Goal: Transaction & Acquisition: Purchase product/service

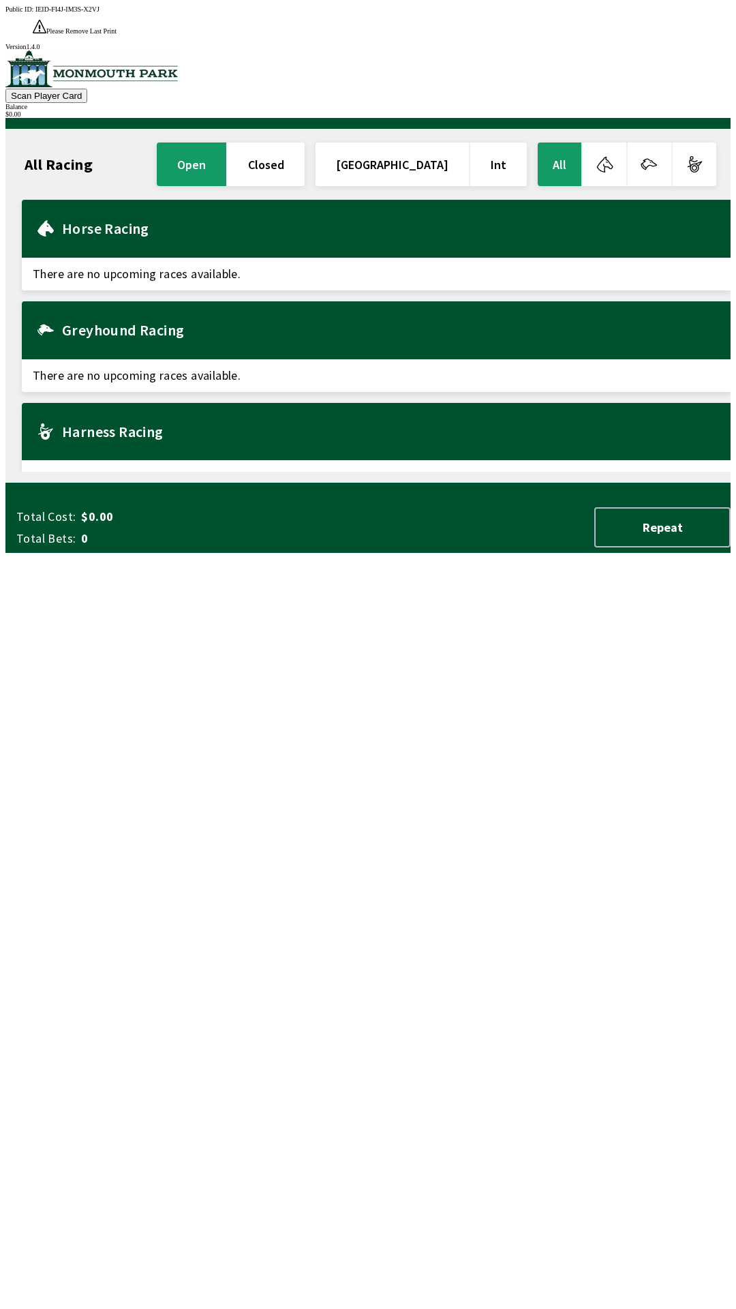
click at [260, 223] on h2 "Horse Racing" at bounding box center [391, 228] width 658 height 11
click at [244, 223] on h2 "Horse Racing" at bounding box center [391, 228] width 658 height 11
click at [123, 223] on h2 "Horse Racing" at bounding box center [391, 228] width 658 height 11
click at [127, 258] on span "There are no upcoming races available." at bounding box center [376, 274] width 709 height 33
click at [123, 226] on div "Horse Racing" at bounding box center [376, 229] width 709 height 58
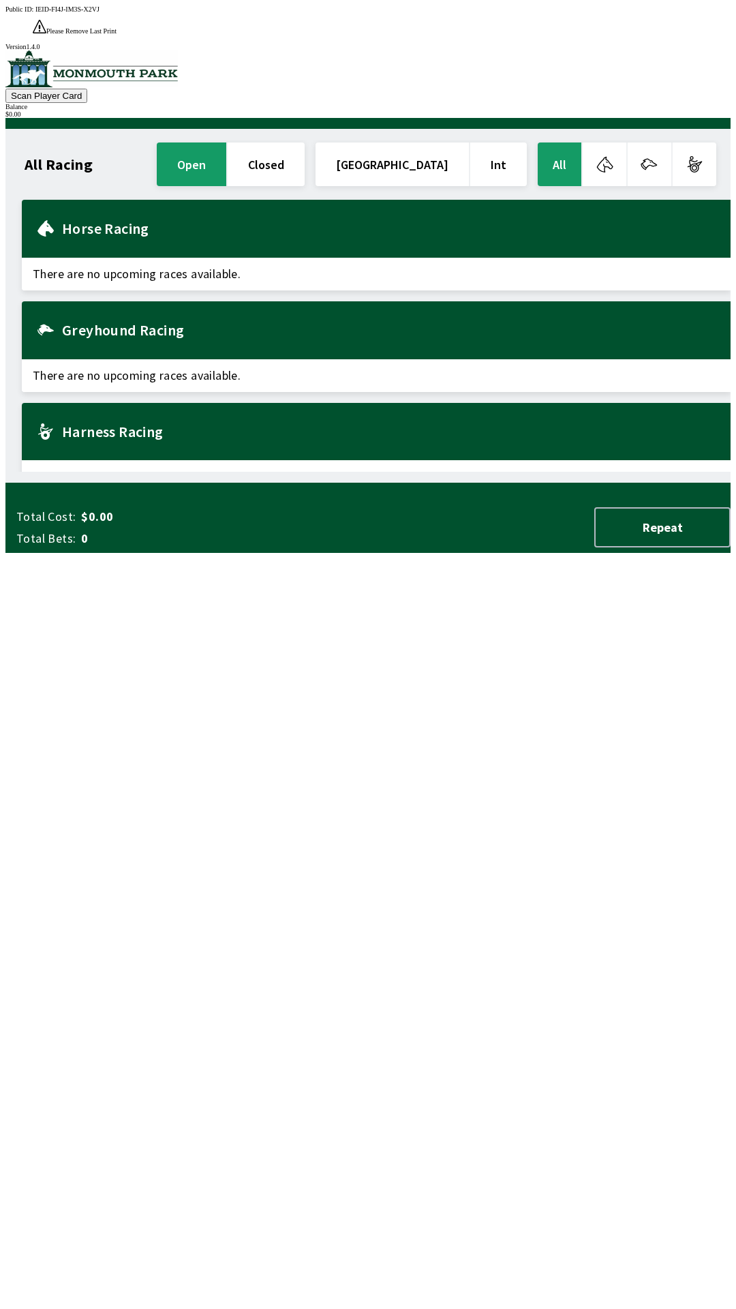
click at [128, 215] on div "Horse Racing" at bounding box center [376, 229] width 709 height 58
click at [138, 215] on div "Horse Racing" at bounding box center [376, 229] width 709 height 58
click at [305, 142] on button "closed" at bounding box center [266, 164] width 77 height 44
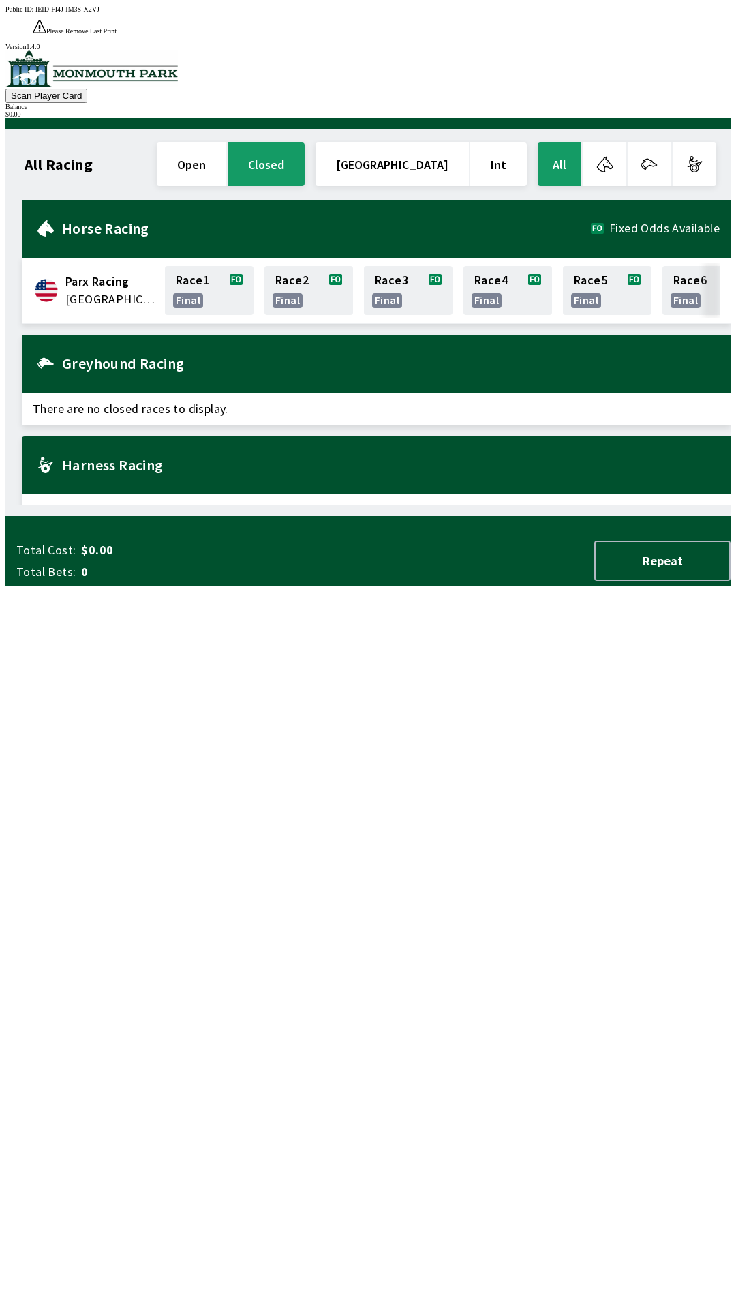
click at [607, 151] on button "button" at bounding box center [605, 164] width 44 height 44
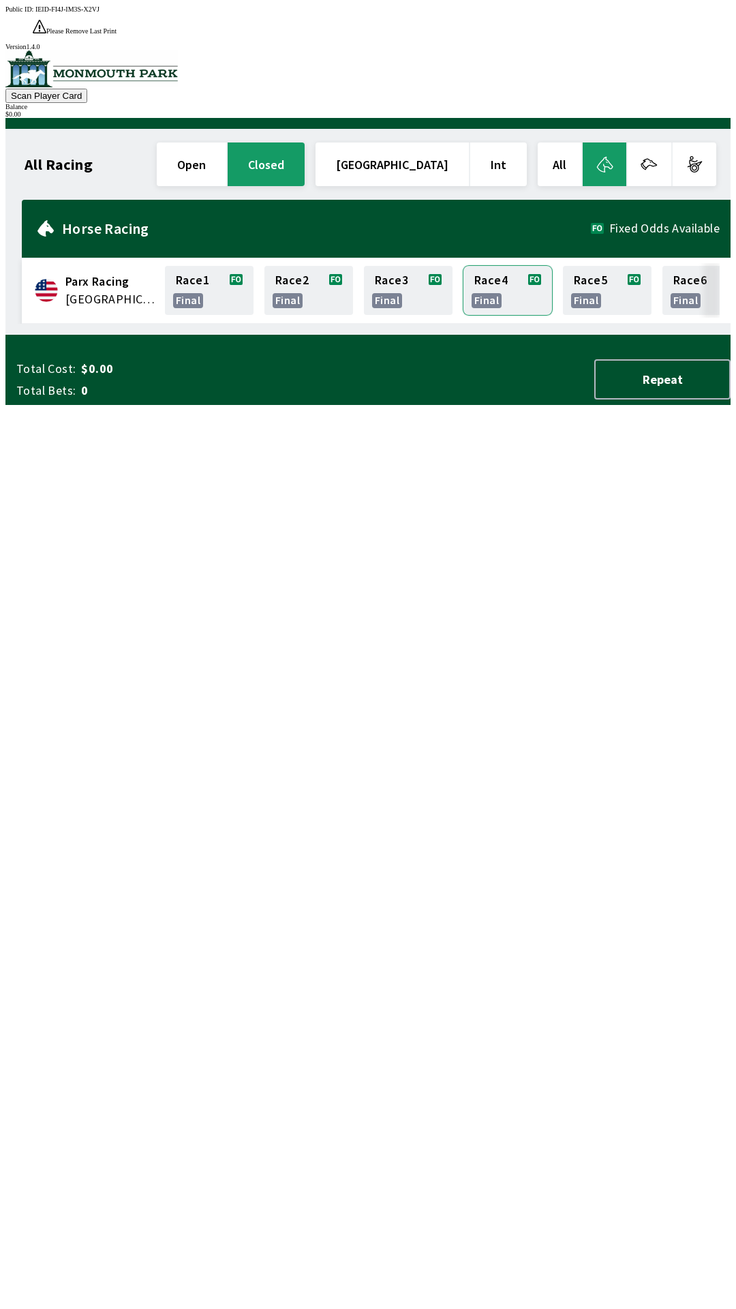
click at [495, 275] on link "Race 4 final" at bounding box center [507, 290] width 89 height 49
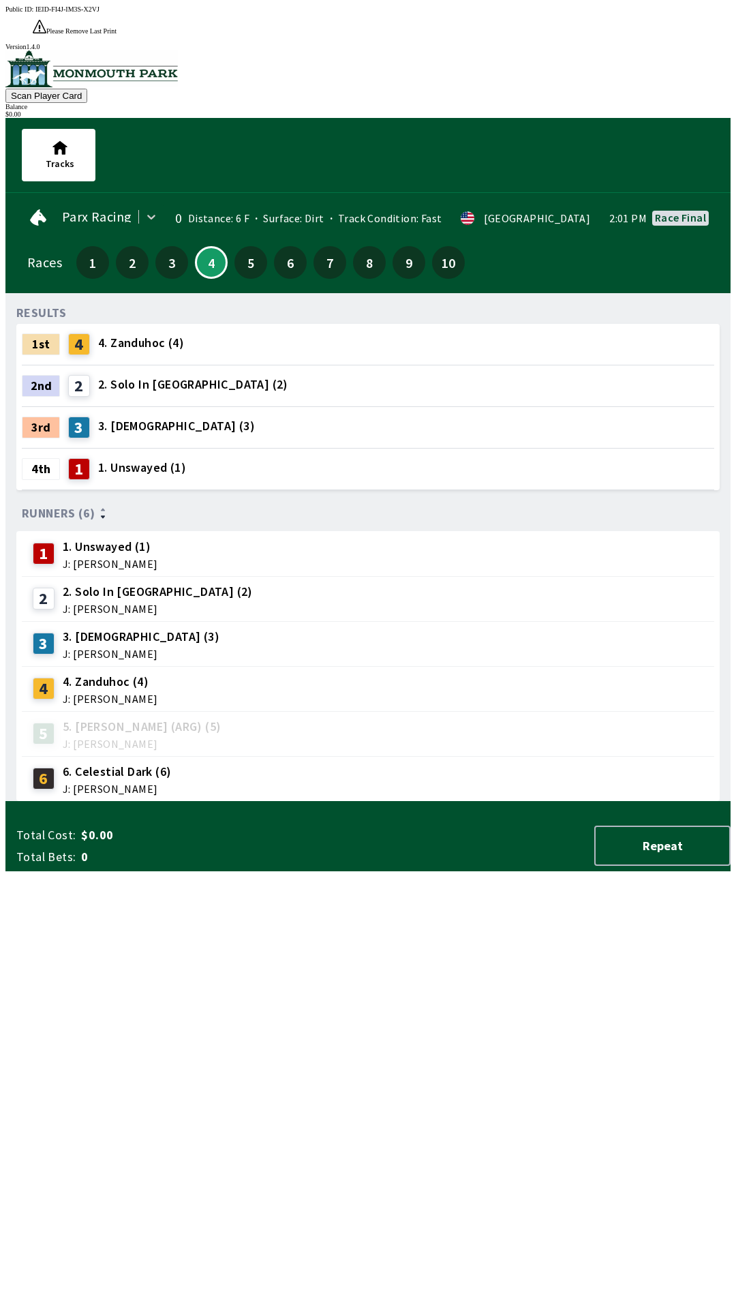
click at [397, 448] on div at bounding box center [368, 448] width 692 height 1
click at [352, 407] on div "3rd 3 3. [DEMOGRAPHIC_DATA] (3)" at bounding box center [368, 427] width 692 height 41
click at [228, 407] on div "3rd 3 3. [DEMOGRAPHIC_DATA] (3)" at bounding box center [368, 427] width 692 height 41
click at [253, 416] on div "3rd 3 3. [DEMOGRAPHIC_DATA] (3)" at bounding box center [368, 427] width 692 height 41
click at [322, 246] on button "7" at bounding box center [330, 262] width 33 height 33
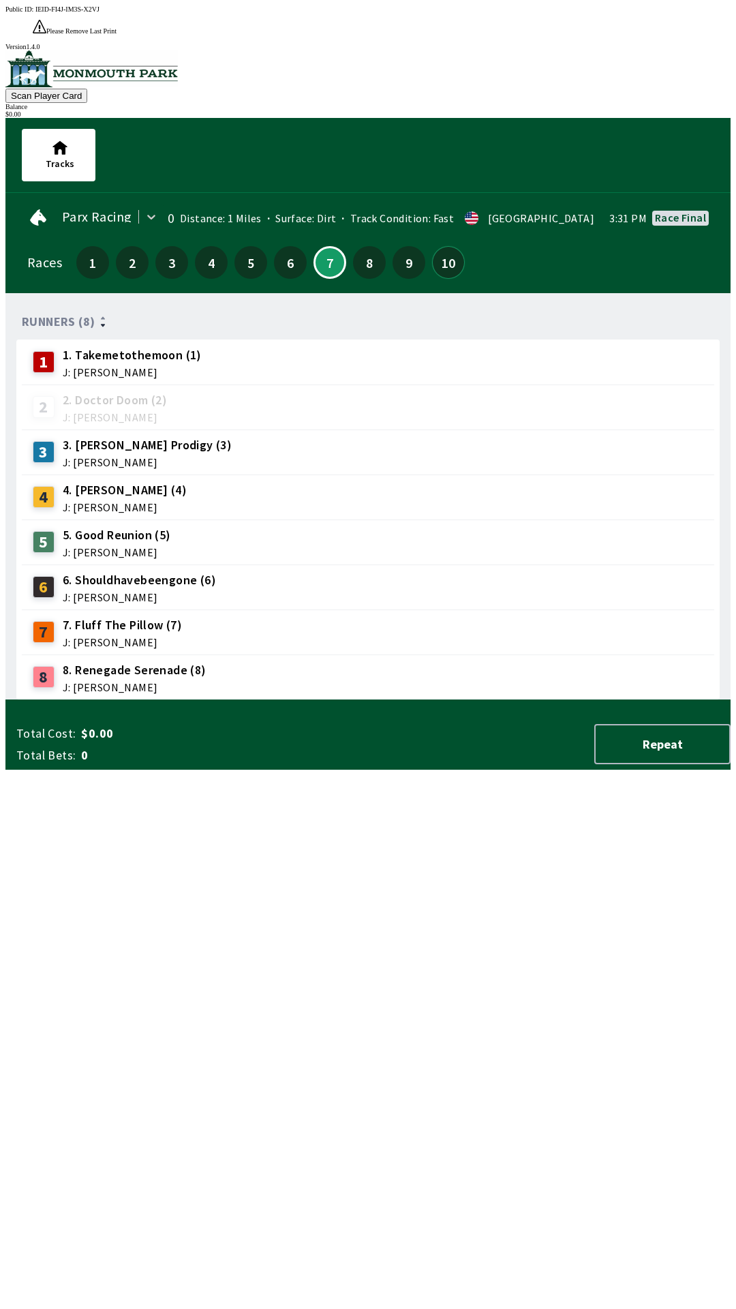
click at [443, 246] on button "10" at bounding box center [448, 262] width 33 height 33
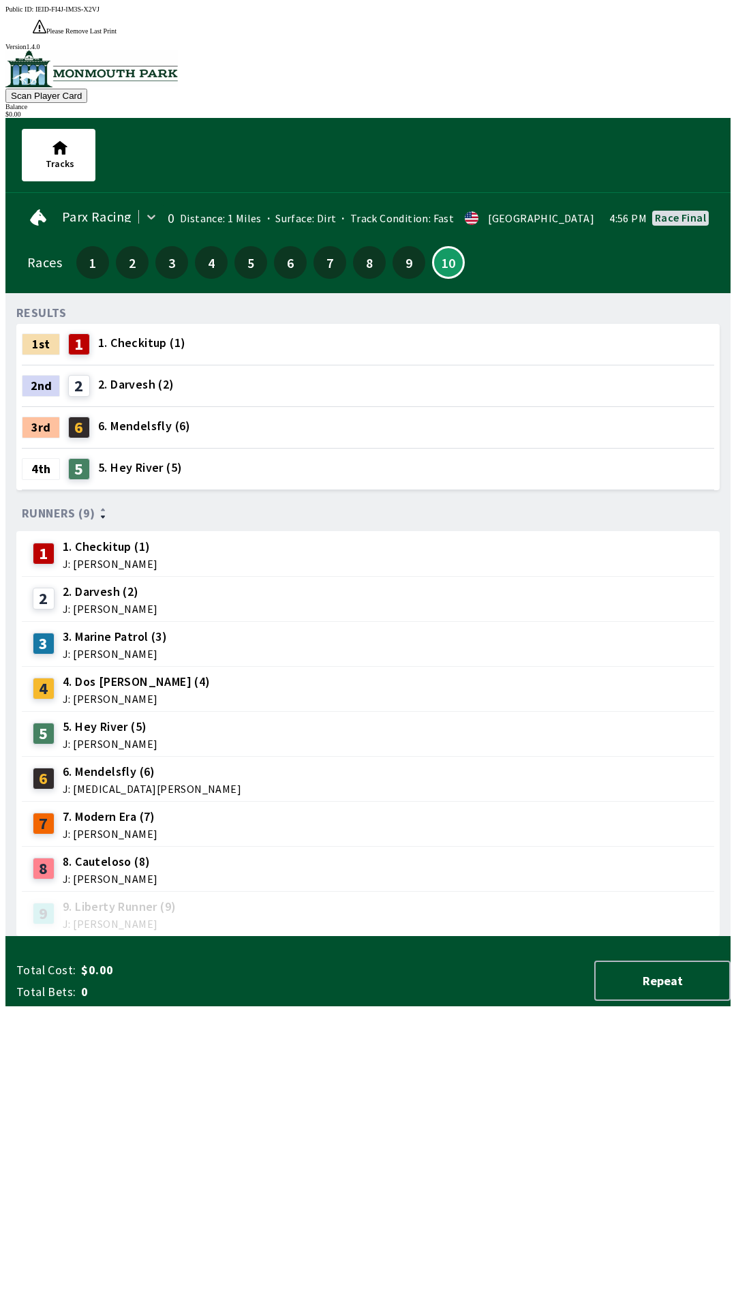
click at [187, 326] on div "1st 1 1. Checkitup (1)" at bounding box center [368, 344] width 692 height 41
click at [196, 324] on div "1st 1 1. Checkitup (1)" at bounding box center [368, 344] width 692 height 41
click at [202, 324] on div "1st 1 1. Checkitup (1)" at bounding box center [368, 344] width 692 height 41
click at [207, 326] on div "1st 1 1. Checkitup (1)" at bounding box center [368, 344] width 692 height 41
click at [215, 324] on div "1st 1 1. Checkitup (1)" at bounding box center [368, 344] width 692 height 41
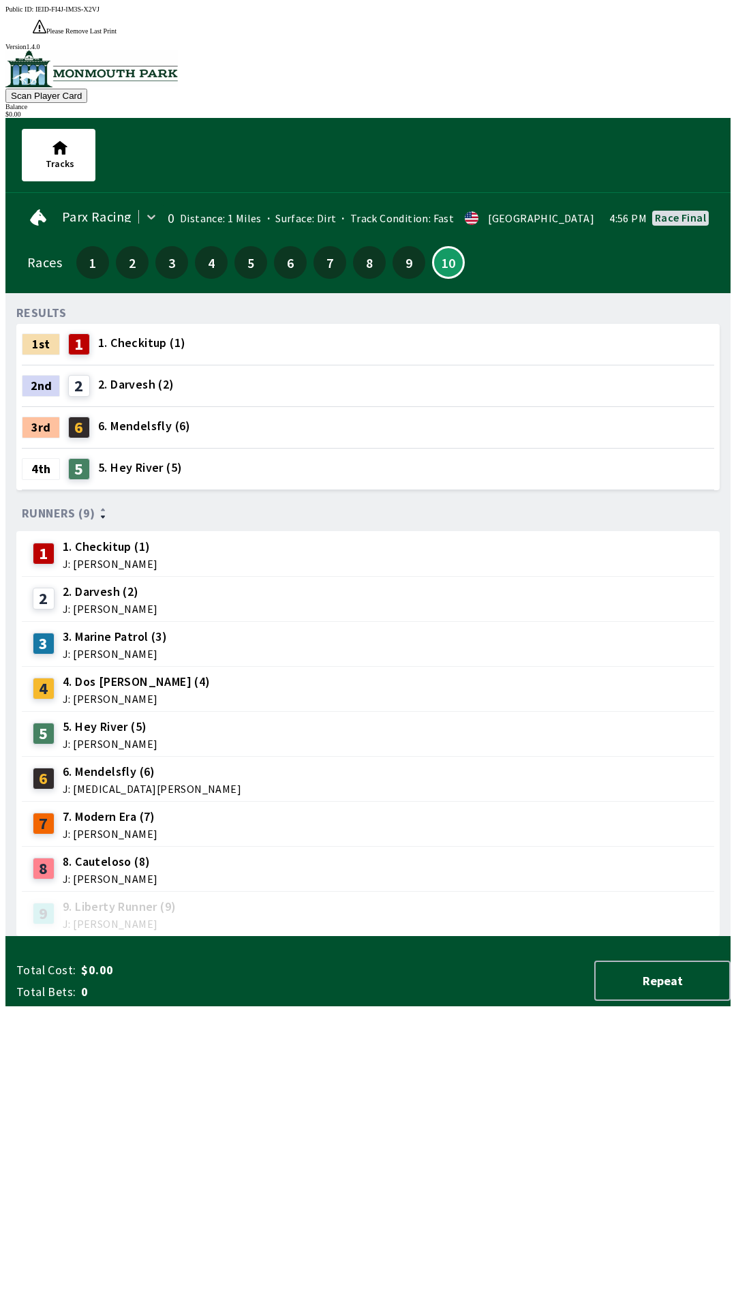
click at [217, 324] on div "1st 1 1. Checkitup (1)" at bounding box center [368, 344] width 692 height 41
click at [210, 324] on div "1st 1 1. Checkitup (1)" at bounding box center [368, 344] width 692 height 41
click at [214, 324] on div "1st 1 1. Checkitup (1)" at bounding box center [368, 344] width 692 height 41
click at [221, 324] on div "1st 1 1. Checkitup (1)" at bounding box center [368, 344] width 692 height 41
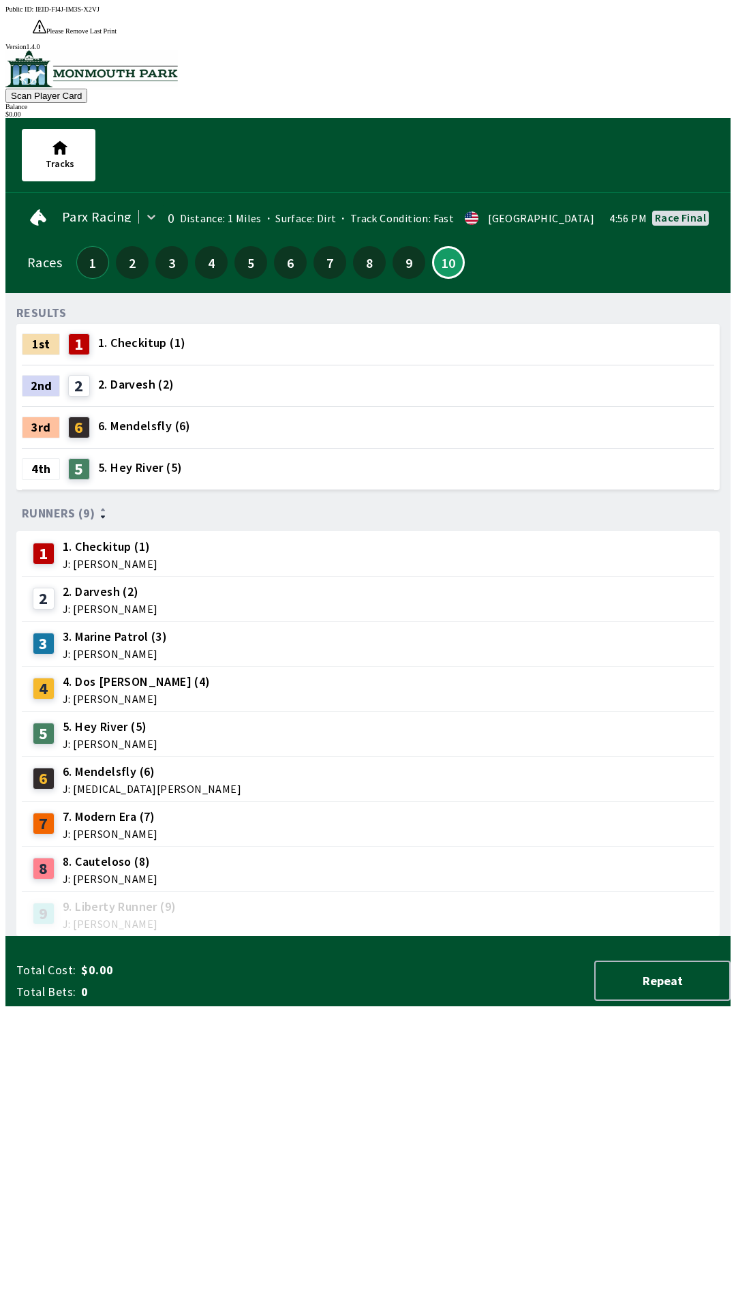
click at [87, 246] on button "1" at bounding box center [92, 262] width 33 height 33
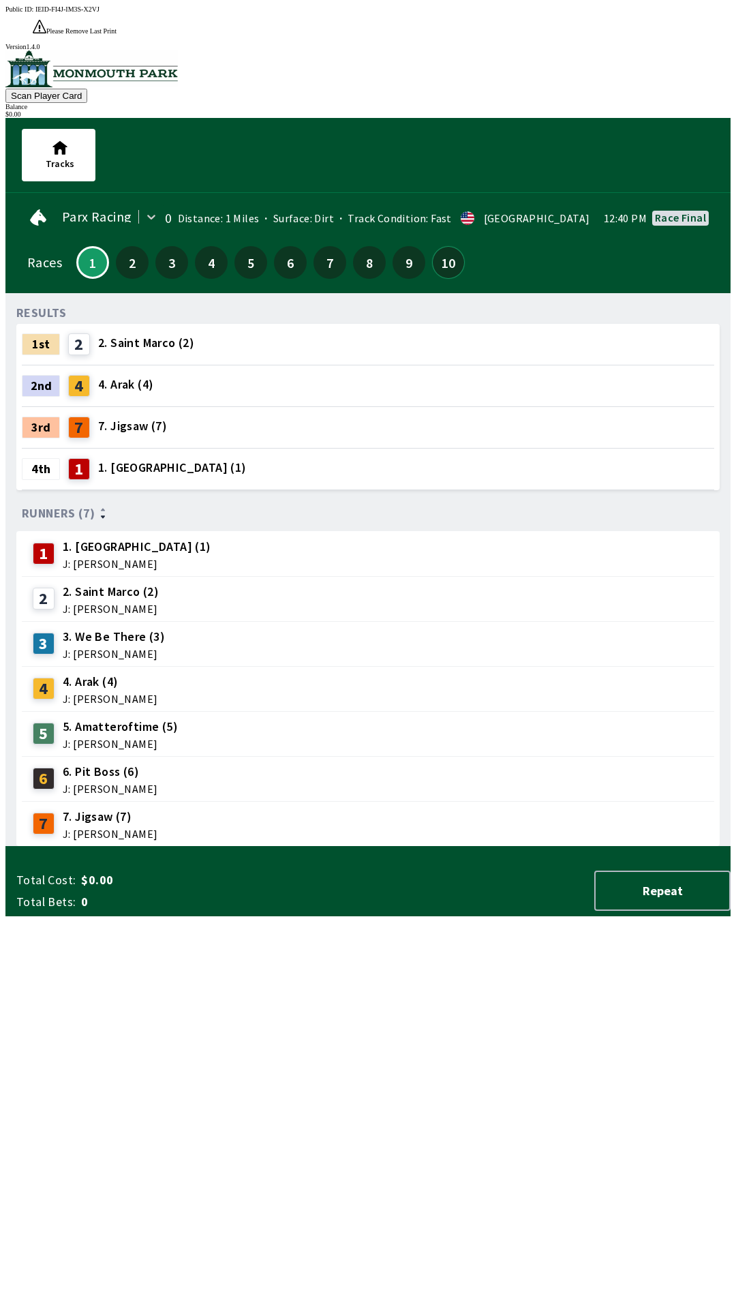
click at [444, 246] on button "10" at bounding box center [448, 262] width 33 height 33
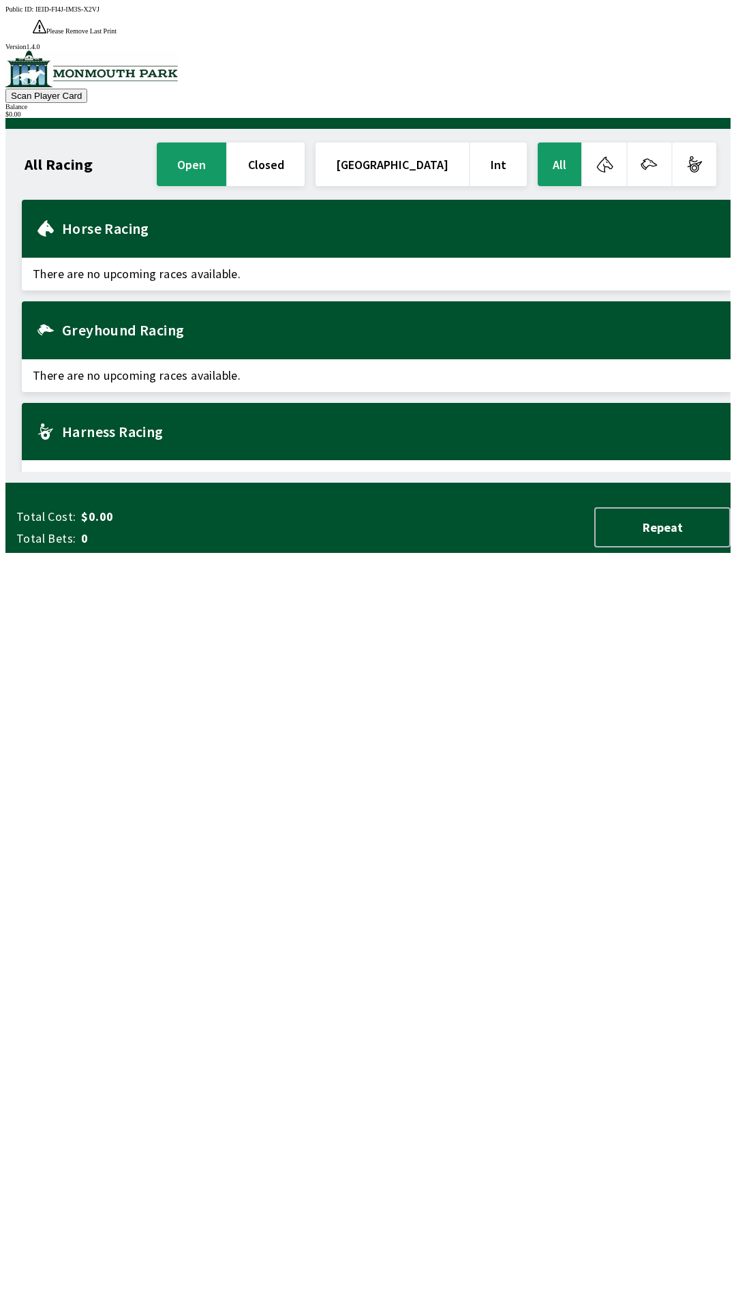
click at [172, 316] on div "Greyhound Racing" at bounding box center [376, 330] width 709 height 58
click at [151, 311] on div "Greyhound Racing" at bounding box center [376, 330] width 709 height 58
click at [136, 324] on h2 "Greyhound Racing" at bounding box center [391, 329] width 658 height 11
click at [142, 324] on h2 "Greyhound Racing" at bounding box center [391, 329] width 658 height 11
click at [121, 324] on h2 "Greyhound Racing" at bounding box center [391, 329] width 658 height 11
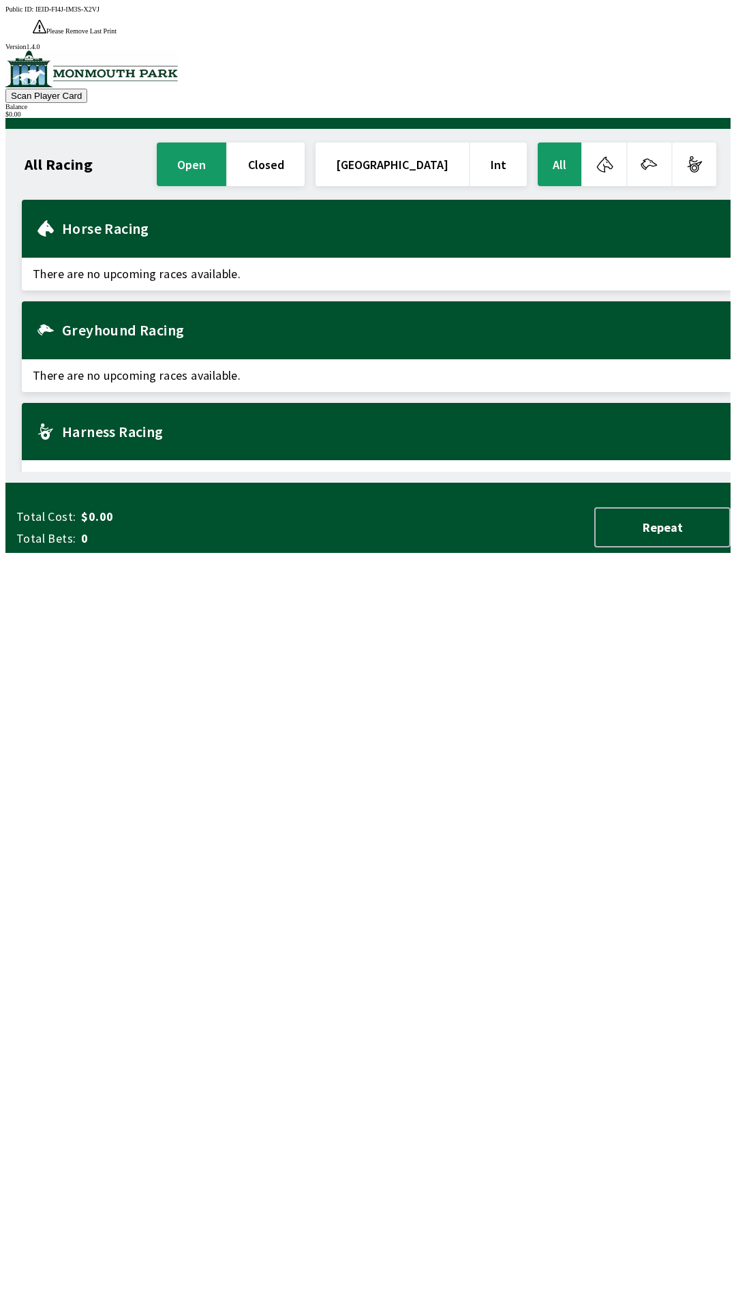
click at [106, 324] on h2 "Greyhound Racing" at bounding box center [391, 329] width 658 height 11
click at [83, 322] on div "Greyhound Racing" at bounding box center [376, 330] width 709 height 58
click at [103, 324] on h2 "Greyhound Racing" at bounding box center [391, 329] width 658 height 11
click at [151, 324] on h2 "Greyhound Racing" at bounding box center [391, 329] width 658 height 11
click at [183, 324] on h2 "Greyhound Racing" at bounding box center [391, 329] width 658 height 11
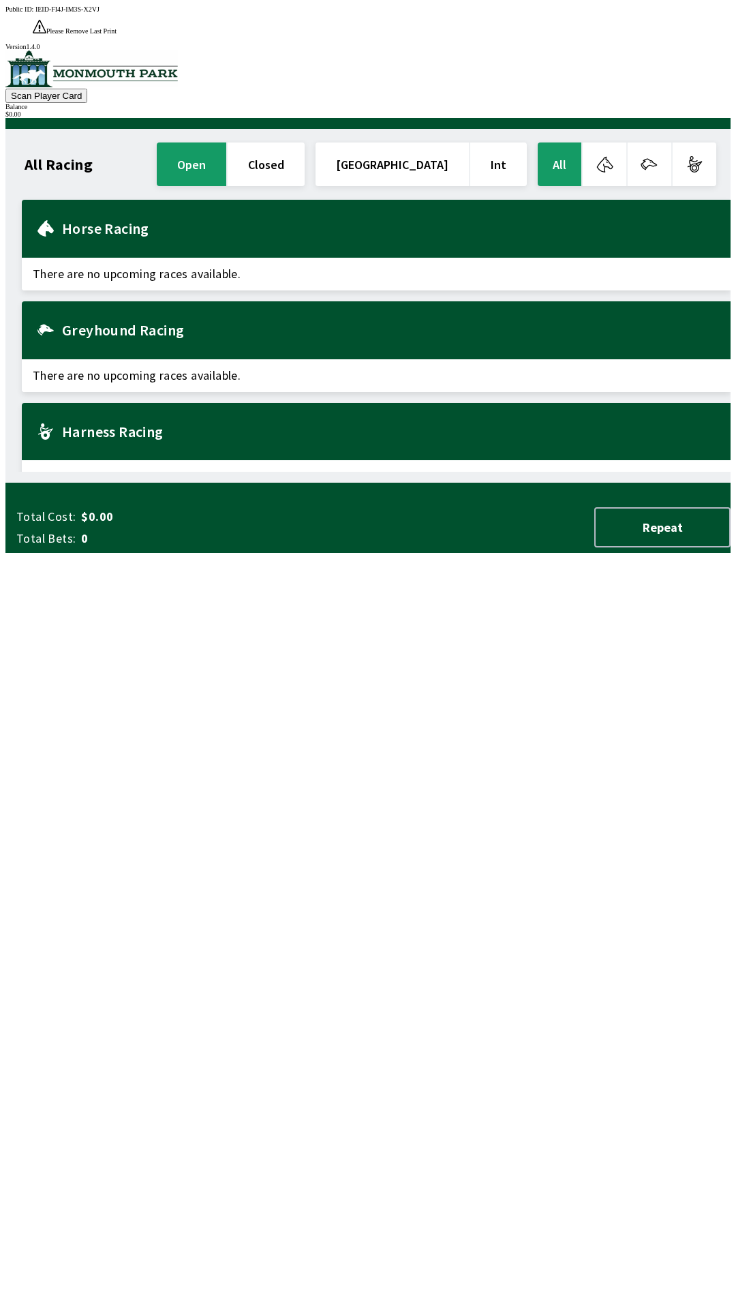
click at [121, 419] on div "Harness Racing" at bounding box center [376, 432] width 709 height 58
click at [132, 416] on div "Harness Racing" at bounding box center [376, 432] width 709 height 58
click at [150, 414] on div "Harness Racing" at bounding box center [376, 432] width 709 height 58
click at [156, 426] on h2 "Harness Racing" at bounding box center [391, 431] width 658 height 11
click at [149, 200] on div "Horse Racing" at bounding box center [376, 229] width 709 height 58
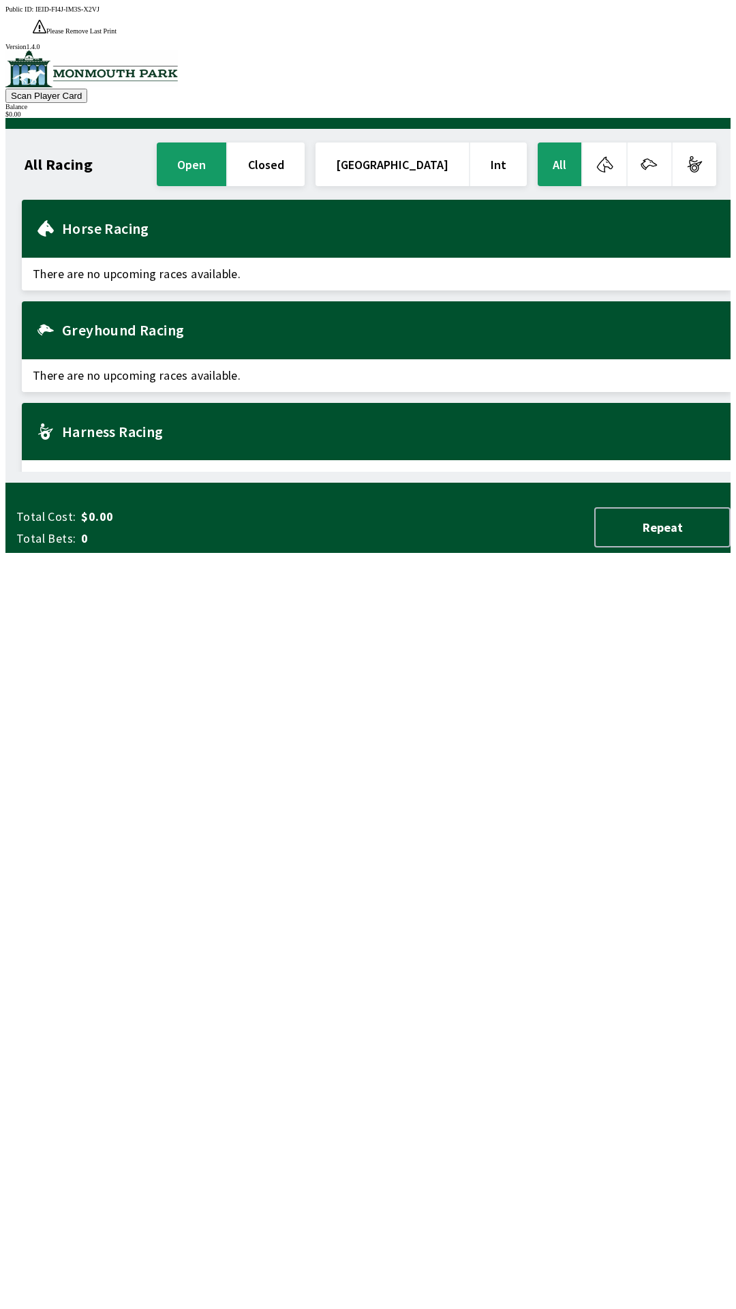
click at [142, 215] on div "Horse Racing" at bounding box center [376, 229] width 709 height 58
click at [142, 217] on div "Horse Racing" at bounding box center [376, 229] width 709 height 58
click at [140, 214] on div "Horse Racing" at bounding box center [376, 229] width 709 height 58
click at [132, 218] on div "Horse Racing" at bounding box center [376, 229] width 709 height 58
click at [108, 217] on div "Horse Racing" at bounding box center [376, 229] width 709 height 58
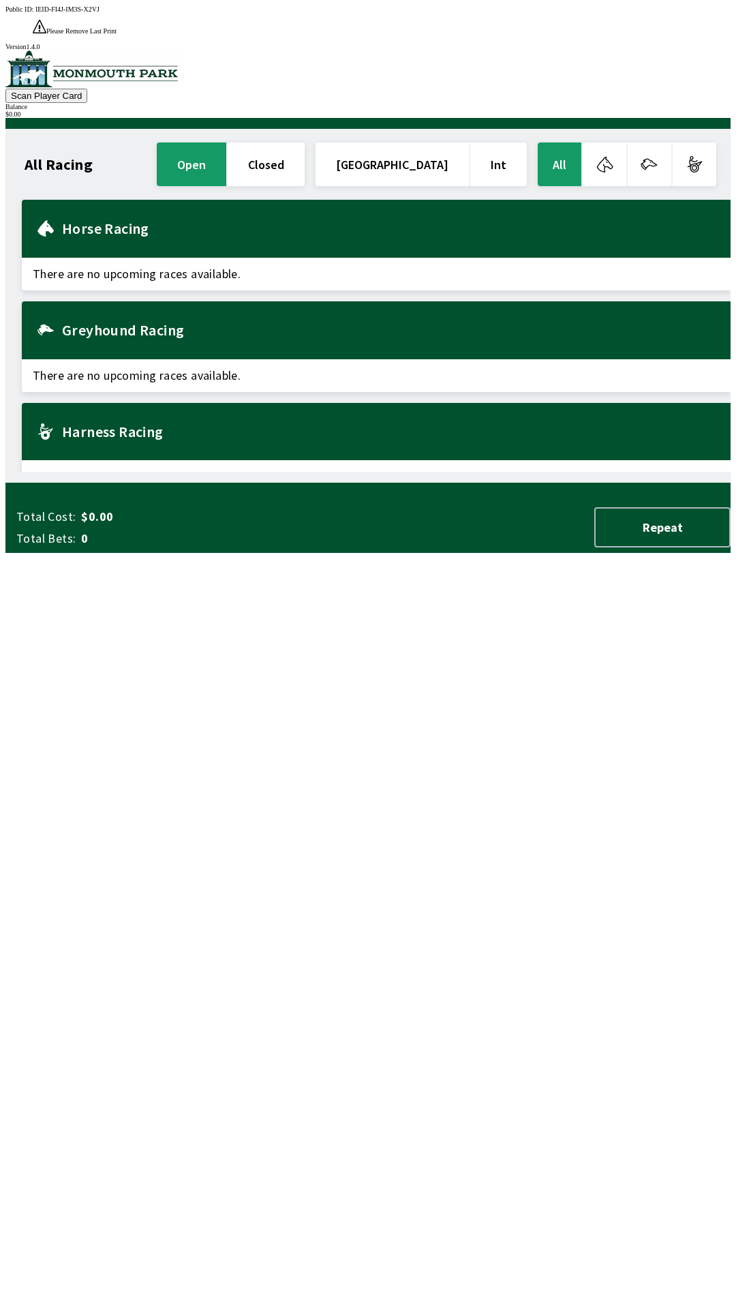
click at [101, 221] on div "Horse Racing" at bounding box center [376, 229] width 709 height 58
click at [119, 216] on div "Horse Racing" at bounding box center [376, 229] width 709 height 58
click at [305, 142] on button "closed" at bounding box center [266, 164] width 77 height 44
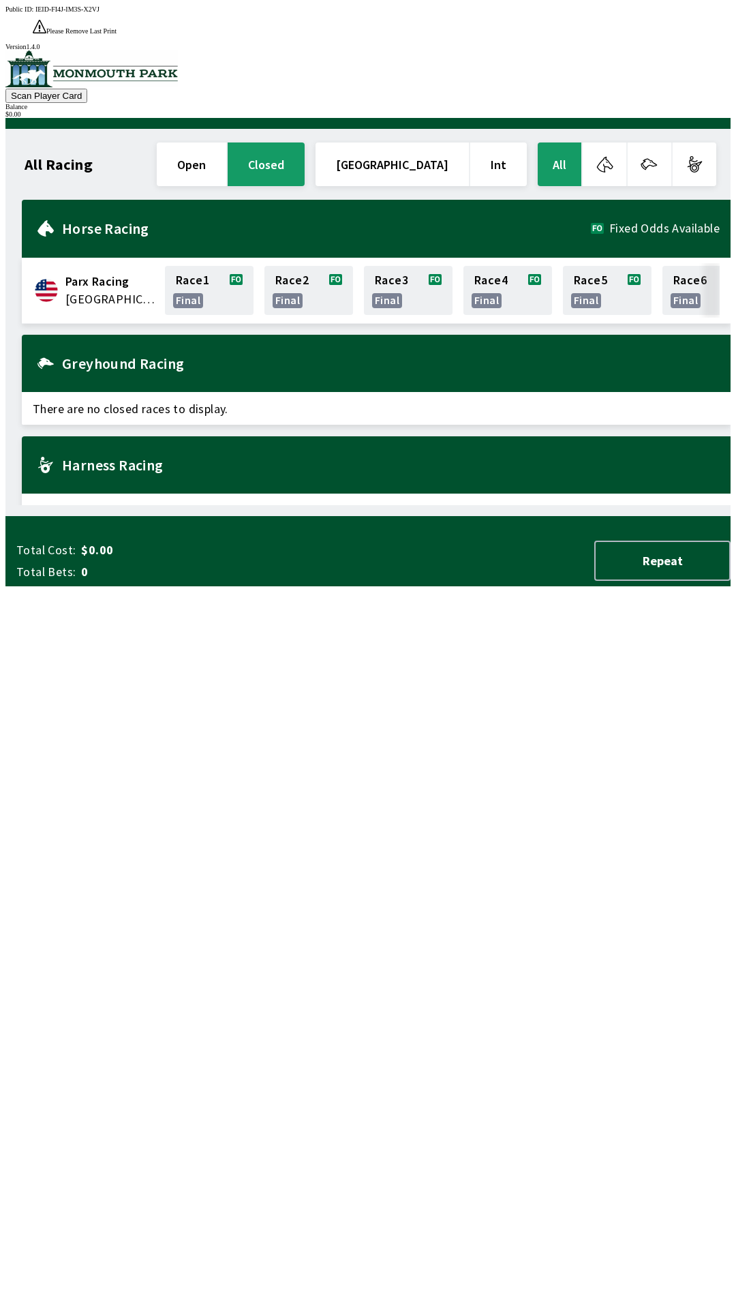
click at [172, 358] on h2 "Greyhound Racing" at bounding box center [391, 363] width 658 height 11
click at [620, 145] on button "button" at bounding box center [605, 164] width 44 height 44
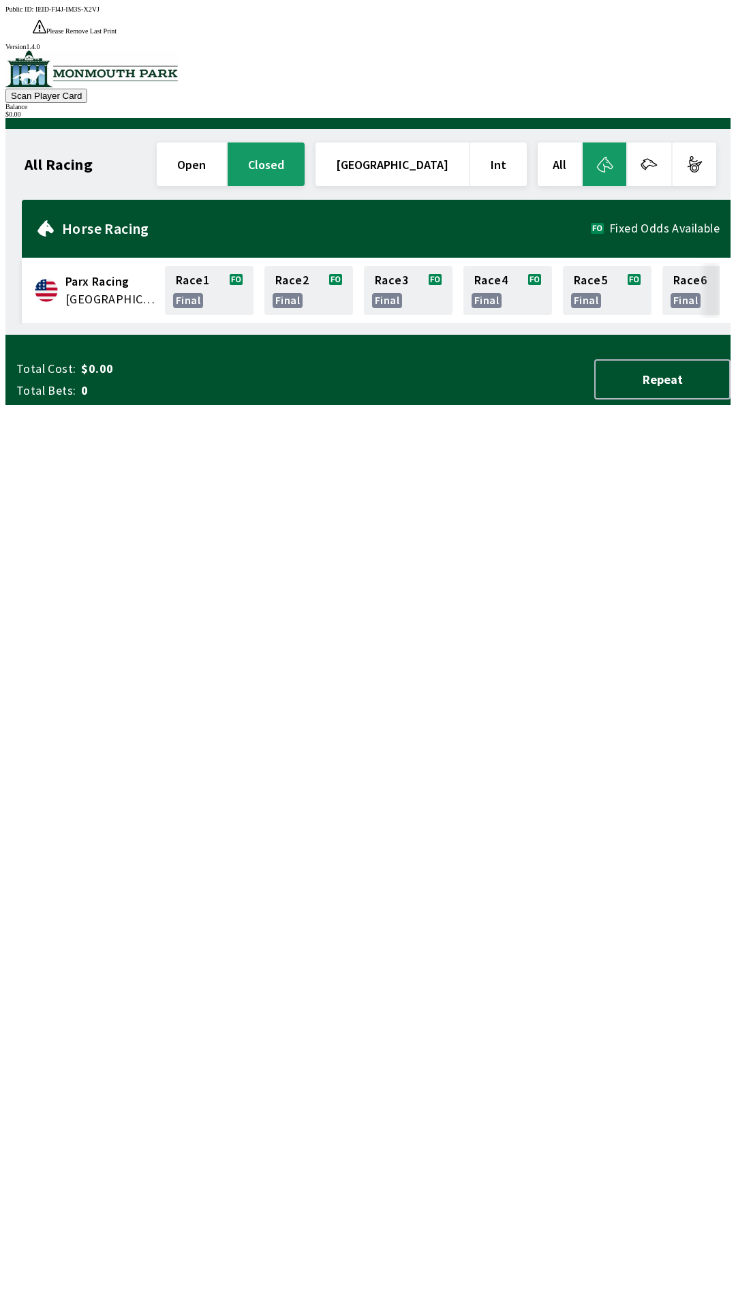
click at [662, 148] on button "button" at bounding box center [650, 164] width 44 height 44
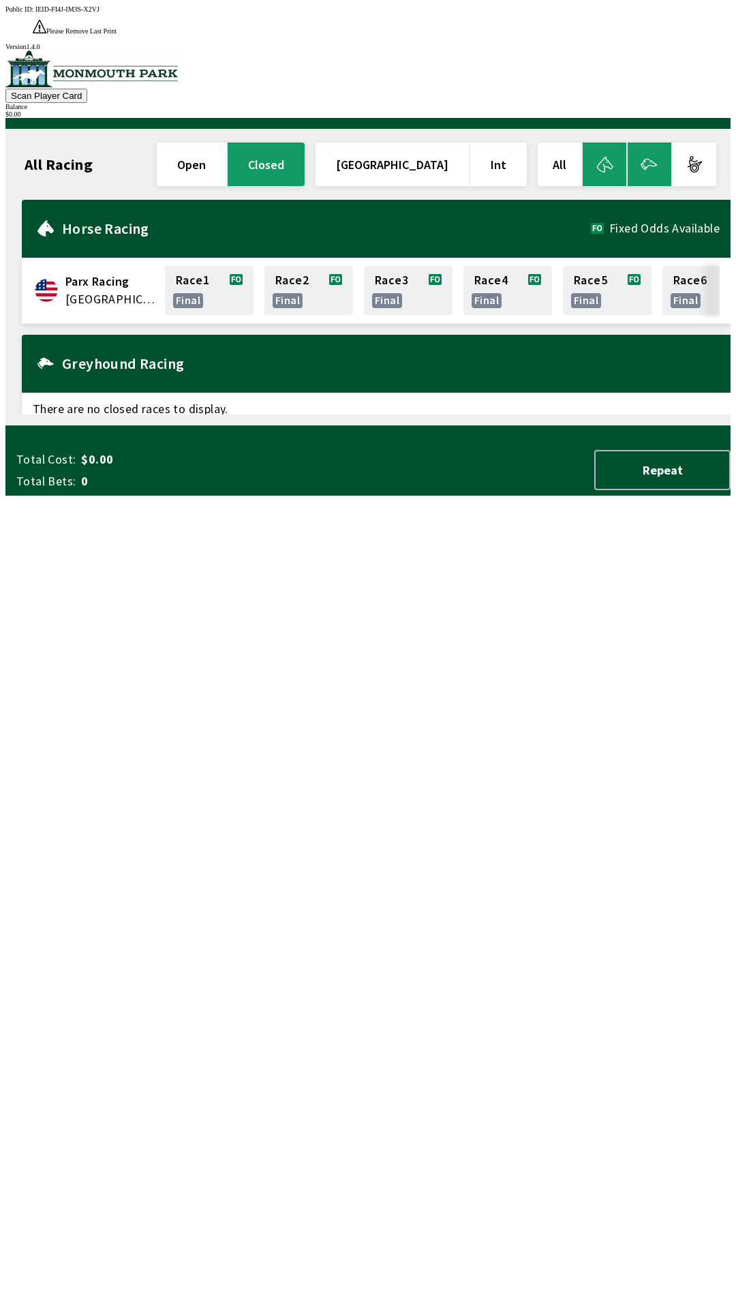
click at [703, 142] on button "button" at bounding box center [695, 164] width 44 height 44
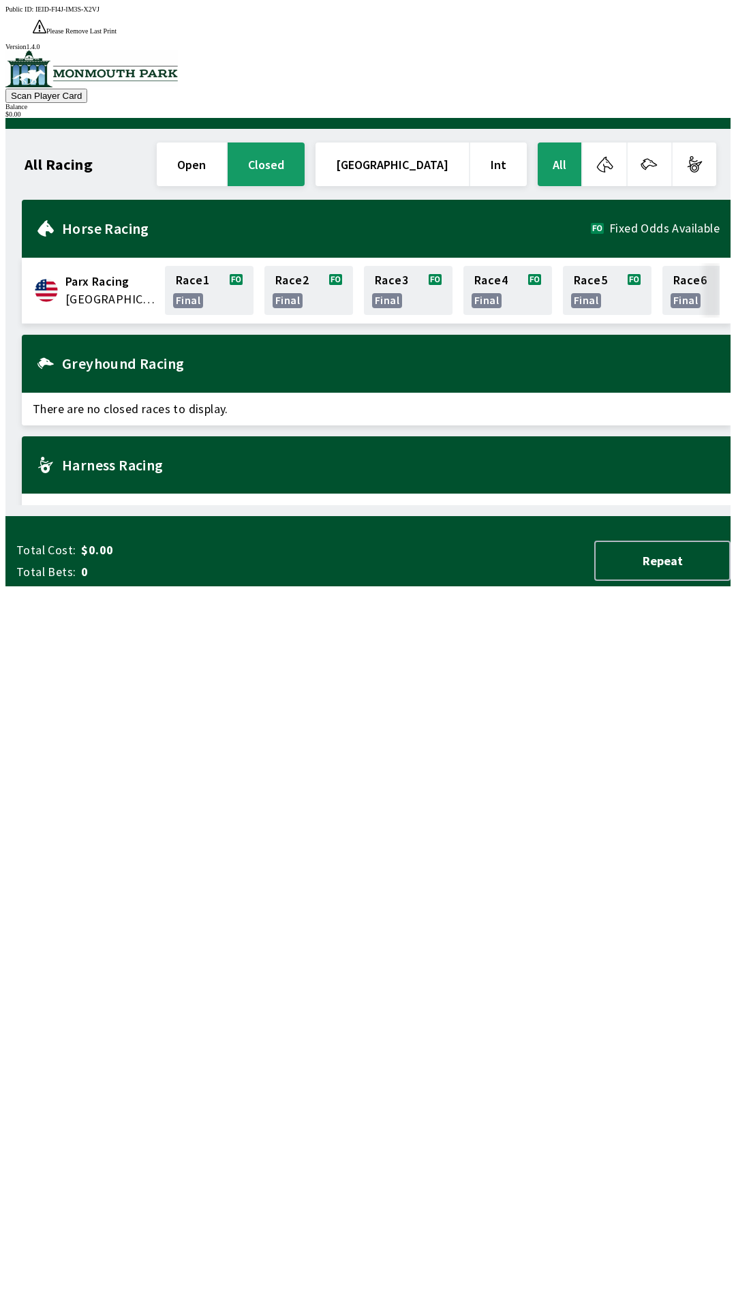
click at [423, 142] on button "[GEOGRAPHIC_DATA]" at bounding box center [392, 164] width 153 height 44
click at [504, 142] on button "Int" at bounding box center [498, 164] width 57 height 44
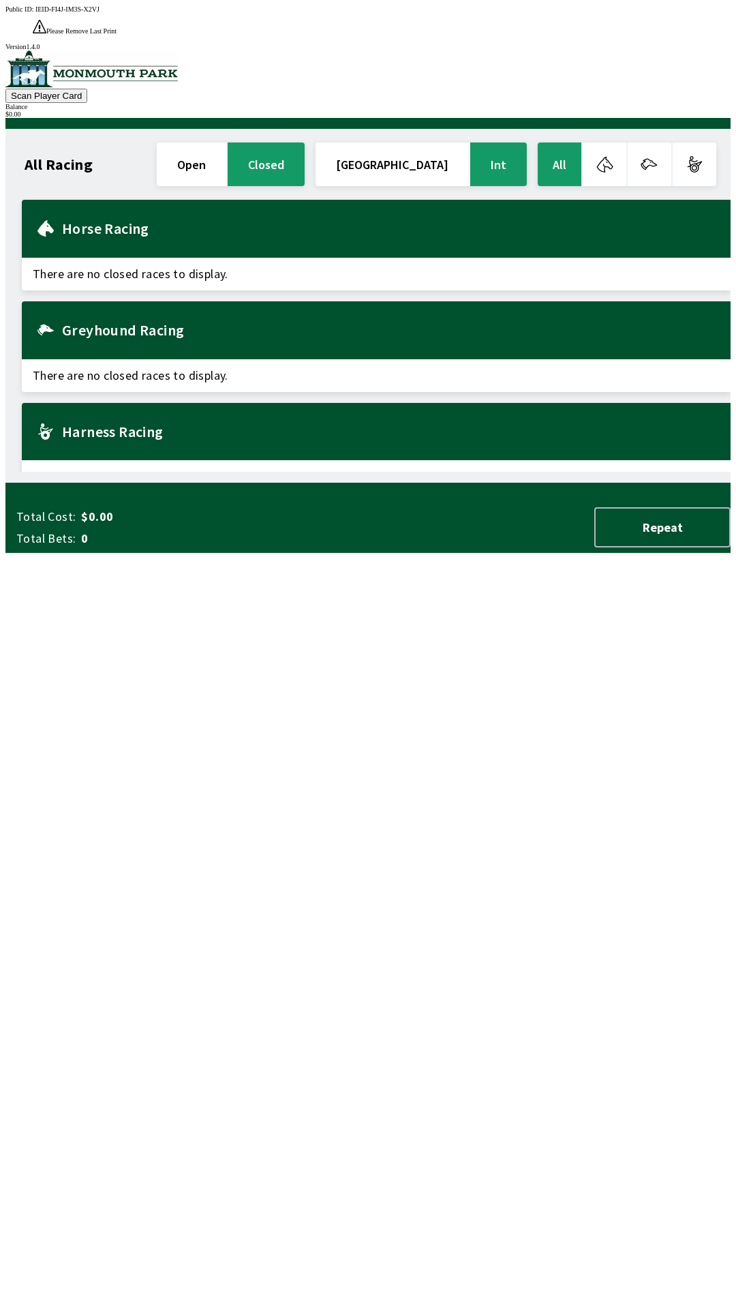
click at [226, 142] on button "open" at bounding box center [192, 164] width 70 height 44
click at [685, 103] on div "Balance" at bounding box center [367, 106] width 725 height 7
click at [672, 118] on div at bounding box center [373, 123] width 714 height 11
